Goal: Task Accomplishment & Management: Use online tool/utility

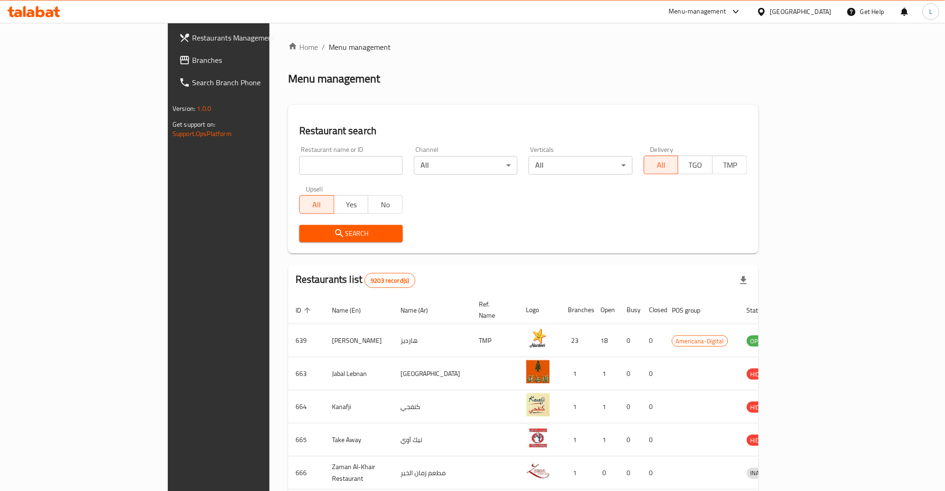
click at [507, 55] on div "Home / Menu management Menu management Restaurant search Restaurant name or ID …" at bounding box center [523, 364] width 470 height 646
click at [472, 55] on div "Home / Menu management Menu management Restaurant search Restaurant name or ID …" at bounding box center [523, 364] width 470 height 646
click at [384, 71] on div "Menu management" at bounding box center [523, 78] width 470 height 15
click at [480, 51] on ol "Home / Menu management" at bounding box center [523, 46] width 470 height 11
drag, startPoint x: 433, startPoint y: 55, endPoint x: 439, endPoint y: 53, distance: 6.1
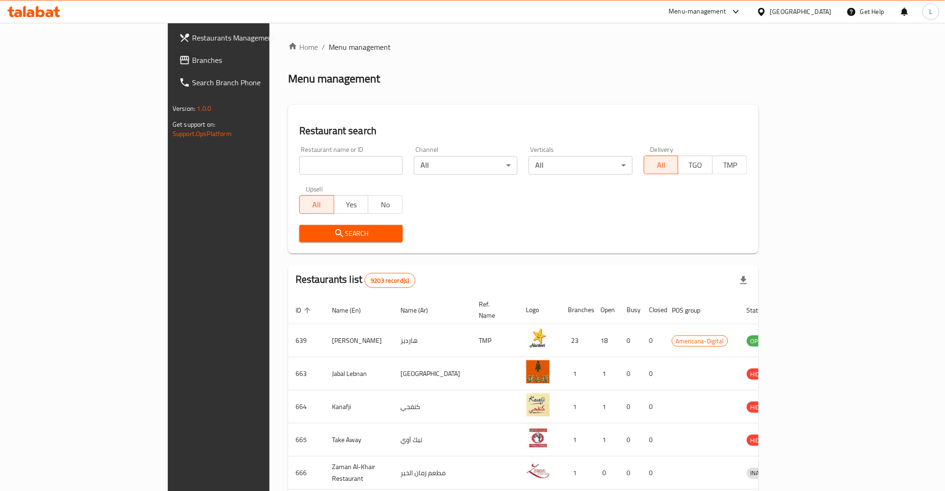
click at [437, 55] on div "Home / Menu management Menu management Restaurant search Restaurant name or ID …" at bounding box center [523, 364] width 470 height 646
click at [742, 14] on icon at bounding box center [736, 11] width 11 height 11
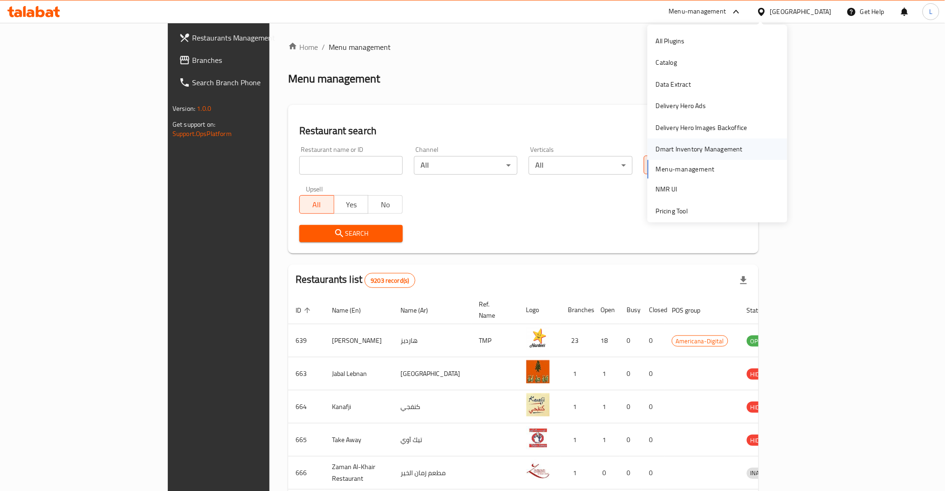
click at [685, 145] on div "Dmart Inventory Management" at bounding box center [699, 149] width 87 height 10
